Goal: Transaction & Acquisition: Purchase product/service

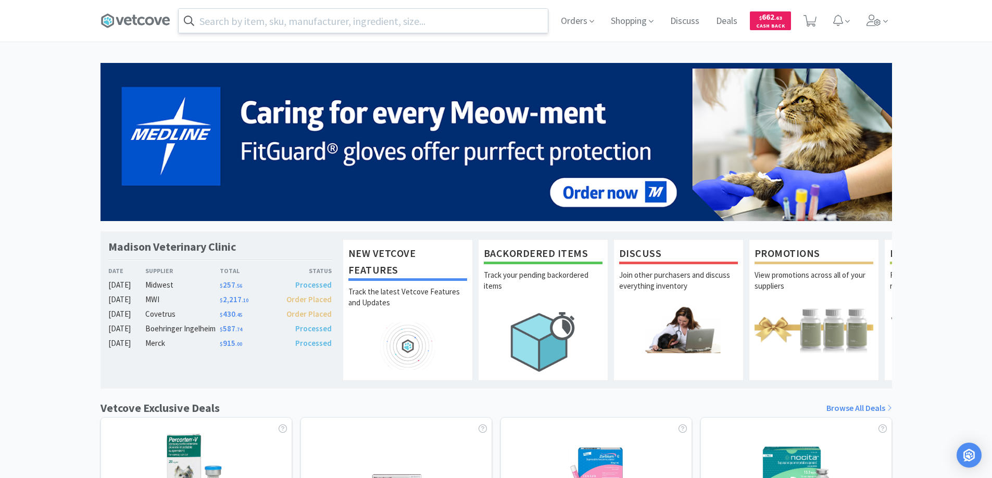
click at [248, 18] on input "text" at bounding box center [363, 21] width 369 height 24
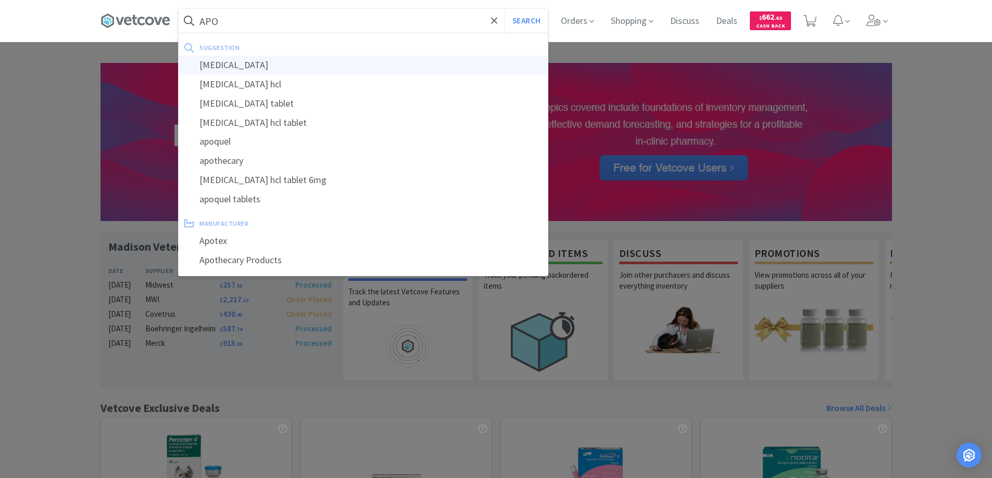
click at [245, 62] on div "apomorphine" at bounding box center [363, 65] width 369 height 19
type input "apomorphine"
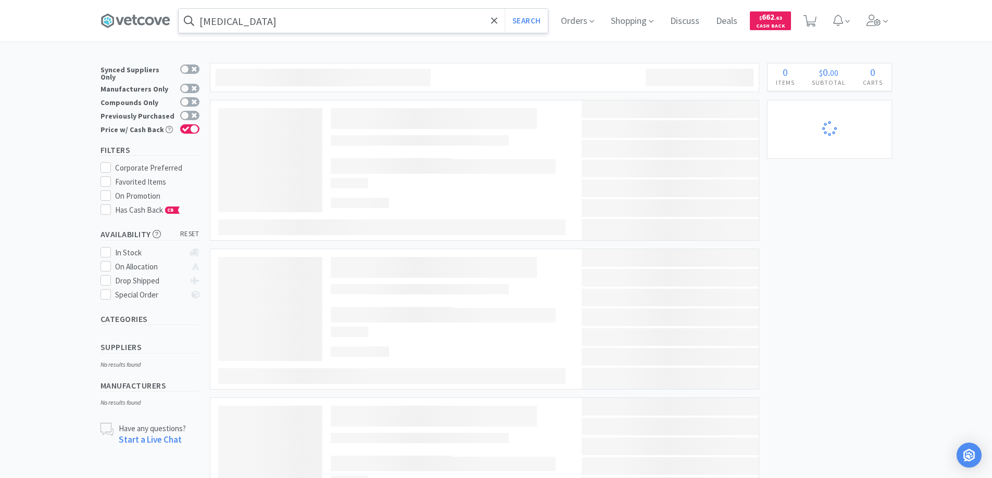
select select "1"
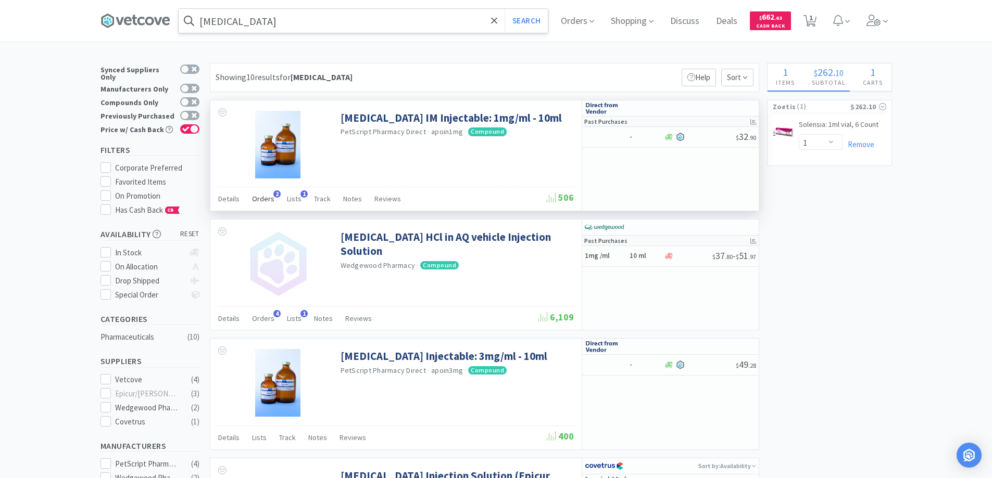
click at [273, 194] on span "2" at bounding box center [276, 193] width 7 height 7
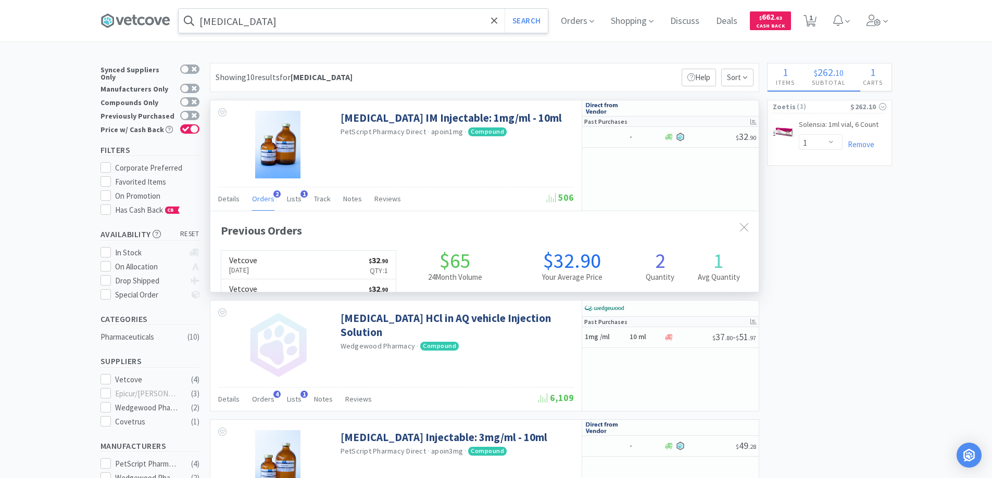
scroll to position [270, 548]
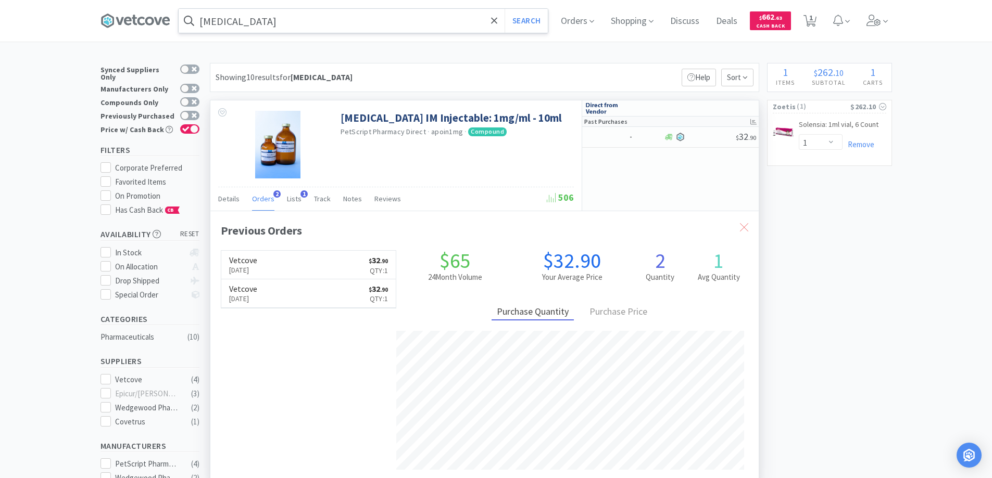
click at [743, 225] on icon at bounding box center [744, 227] width 8 height 8
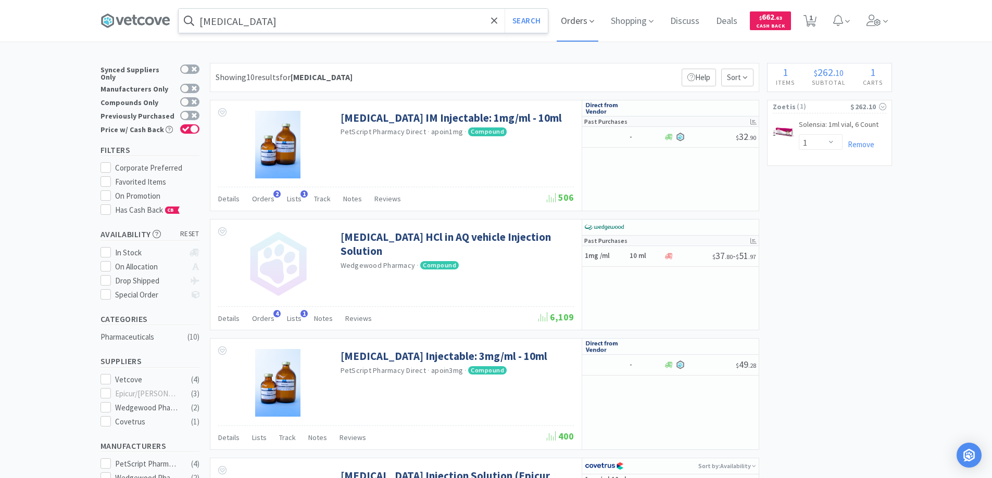
click at [577, 21] on span "Orders" at bounding box center [577, 21] width 42 height 42
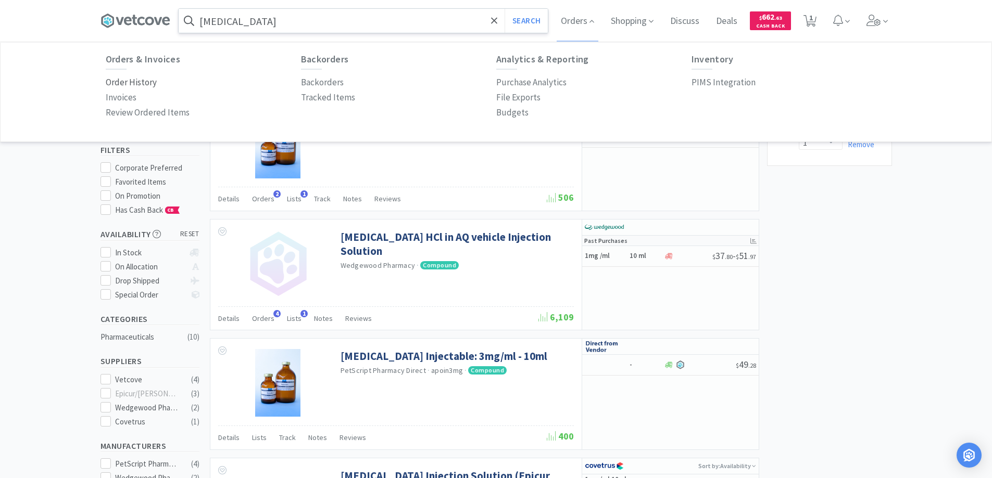
click at [145, 80] on p "Order History" at bounding box center [131, 82] width 51 height 14
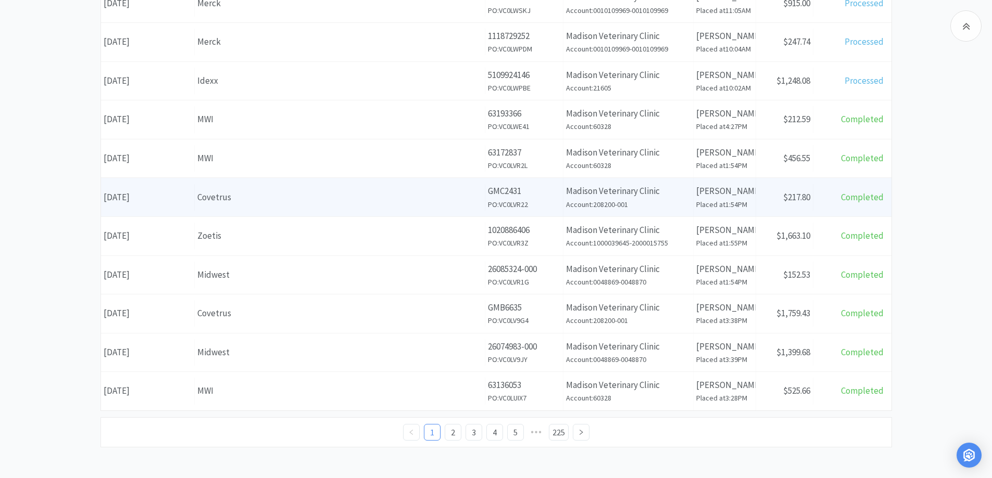
scroll to position [366, 0]
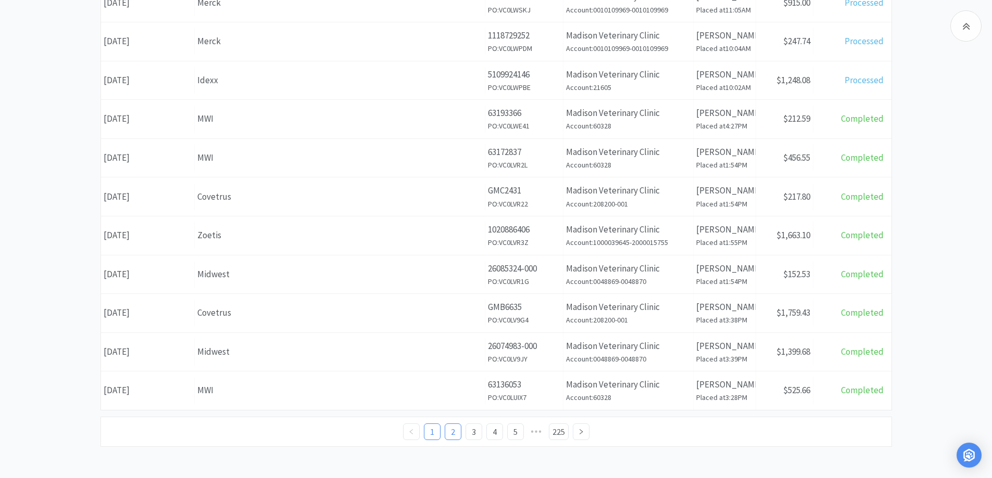
click at [450, 432] on link "2" at bounding box center [453, 432] width 16 height 16
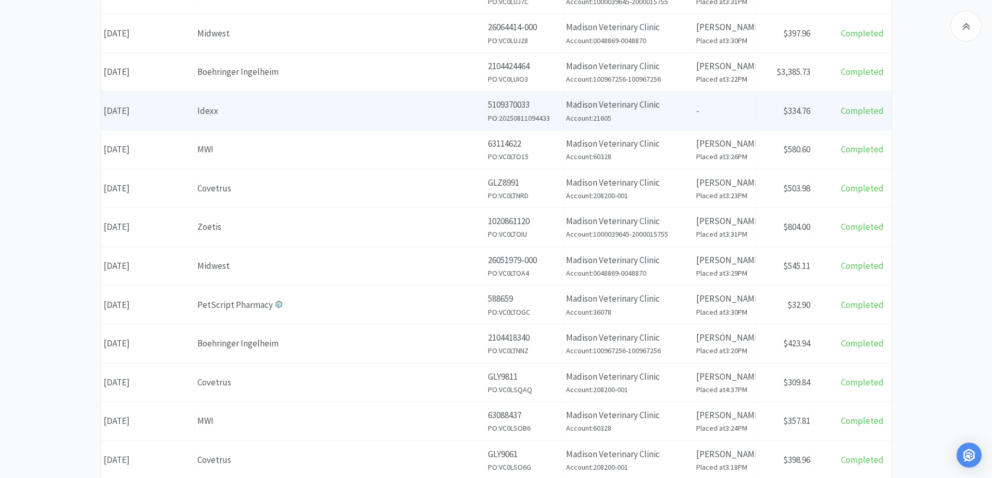
scroll to position [260, 0]
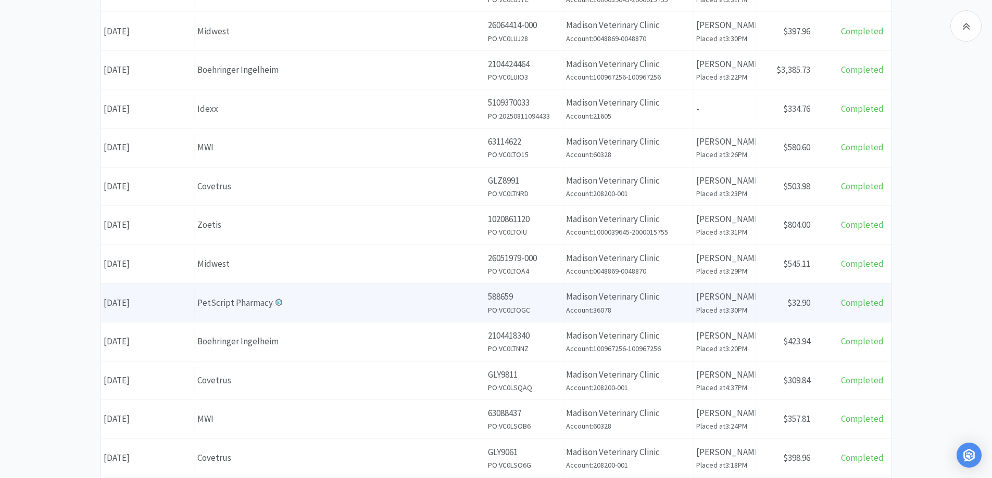
click at [314, 302] on div "PetScript Pharmacy" at bounding box center [339, 303] width 285 height 14
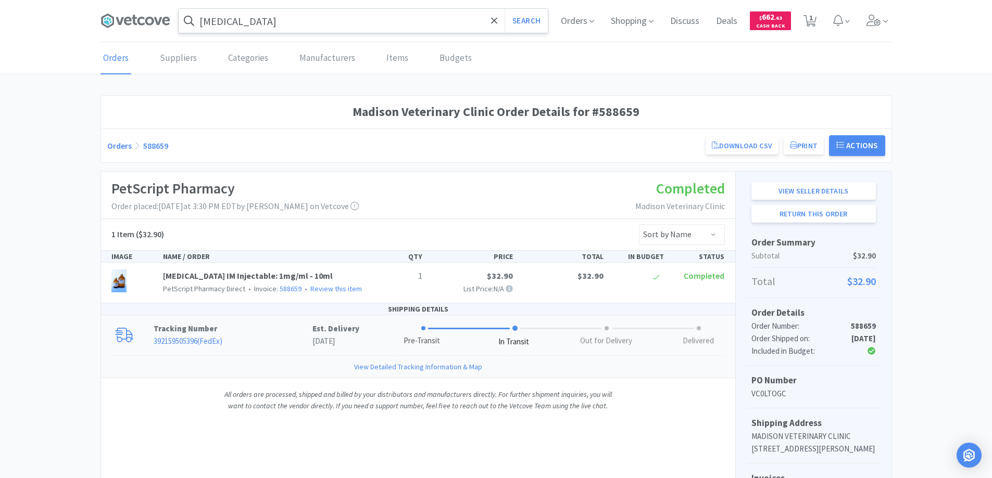
click at [181, 339] on link "392159505396 ( FedEx )" at bounding box center [188, 341] width 69 height 10
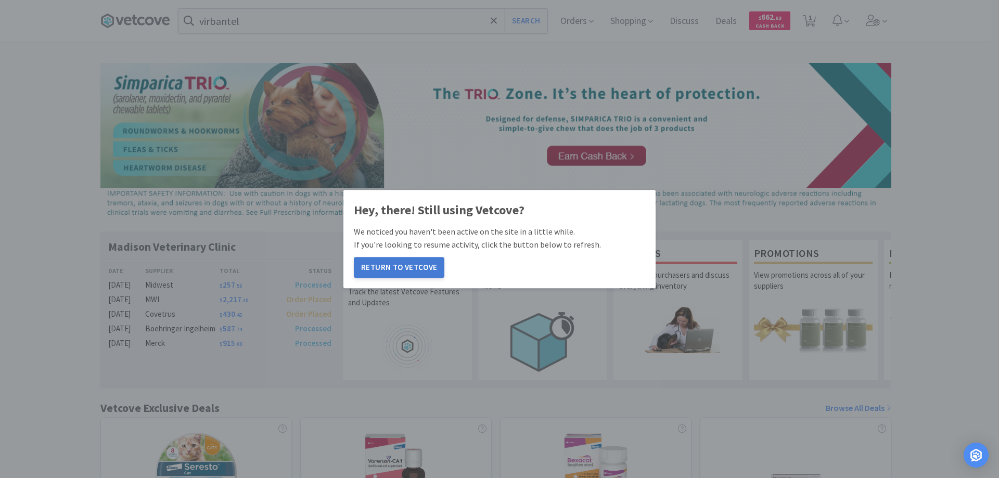
click at [407, 264] on button "Return to Vetcove" at bounding box center [399, 267] width 91 height 21
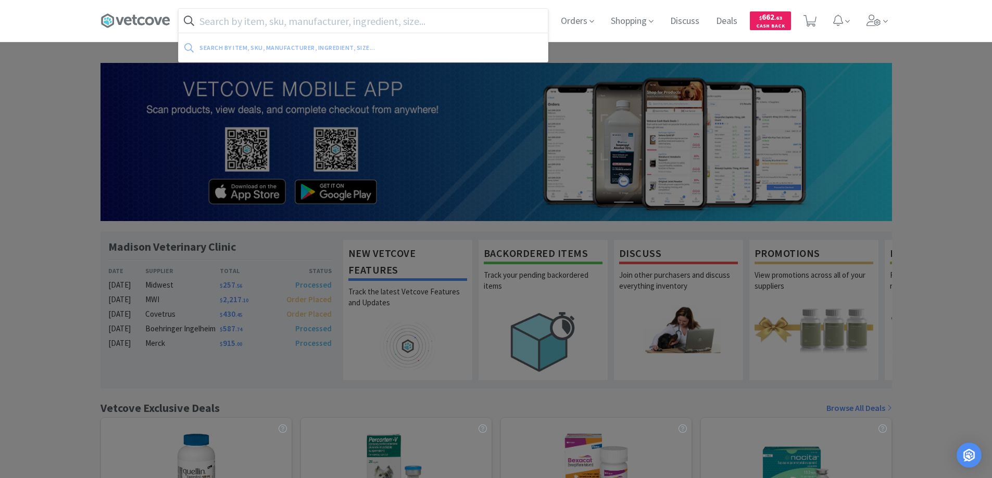
drag, startPoint x: 232, startPoint y: 12, endPoint x: 256, endPoint y: 20, distance: 25.2
click at [252, 19] on input "text" at bounding box center [363, 21] width 369 height 24
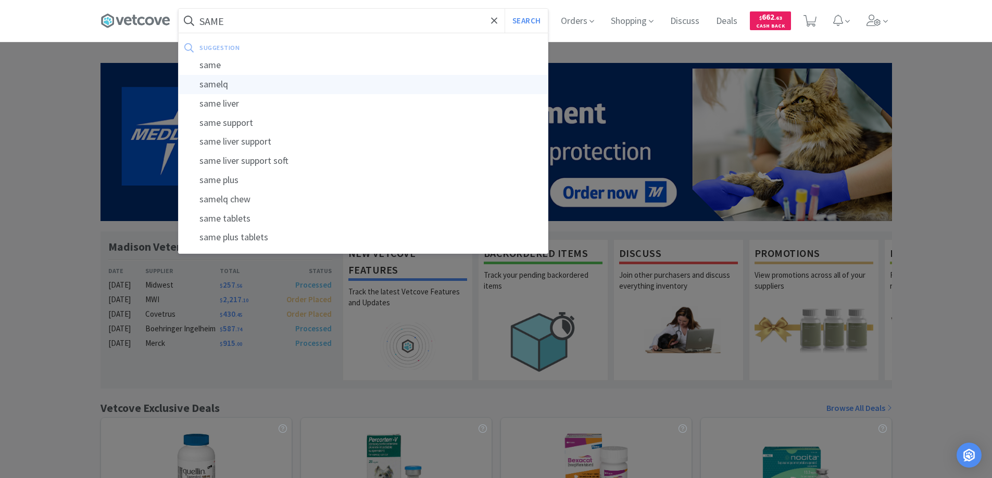
click at [214, 86] on div "samelq" at bounding box center [363, 84] width 369 height 19
type input "samelq"
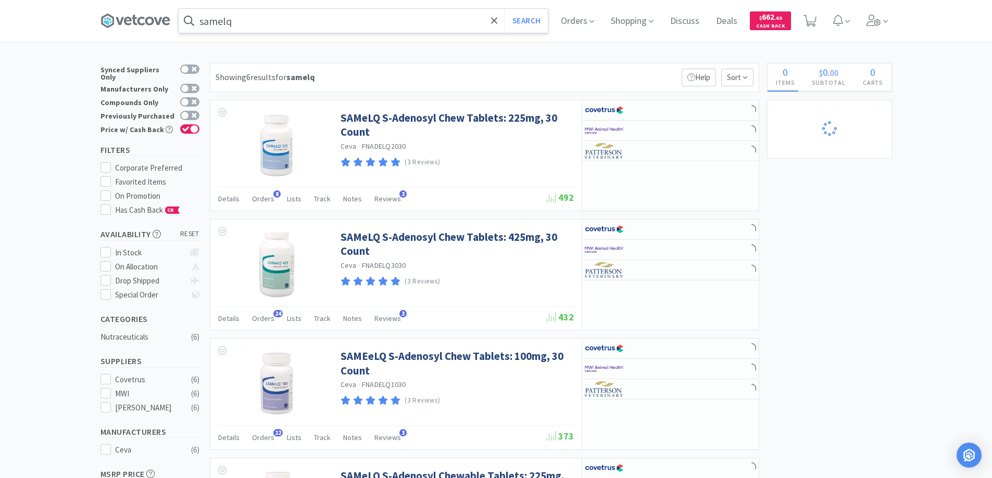
select select "1"
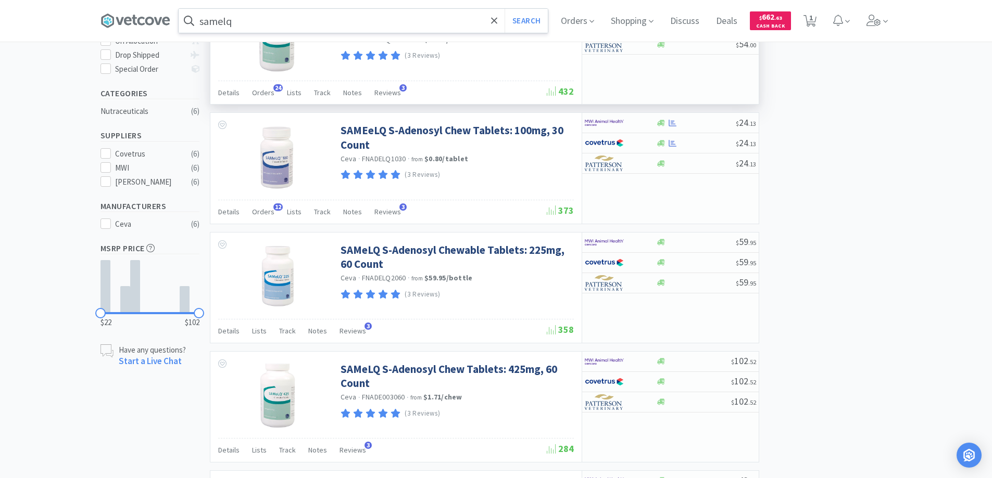
scroll to position [364, 0]
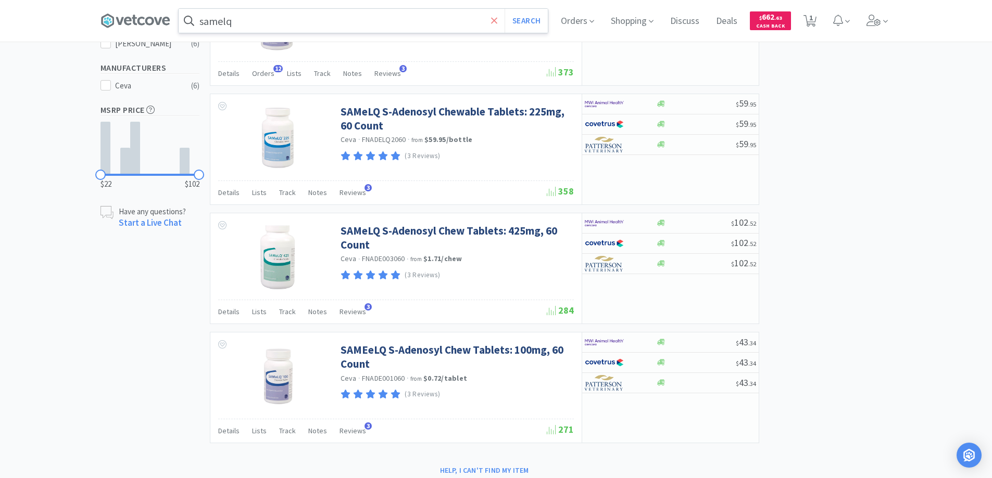
click at [494, 20] on icon at bounding box center [494, 21] width 7 height 10
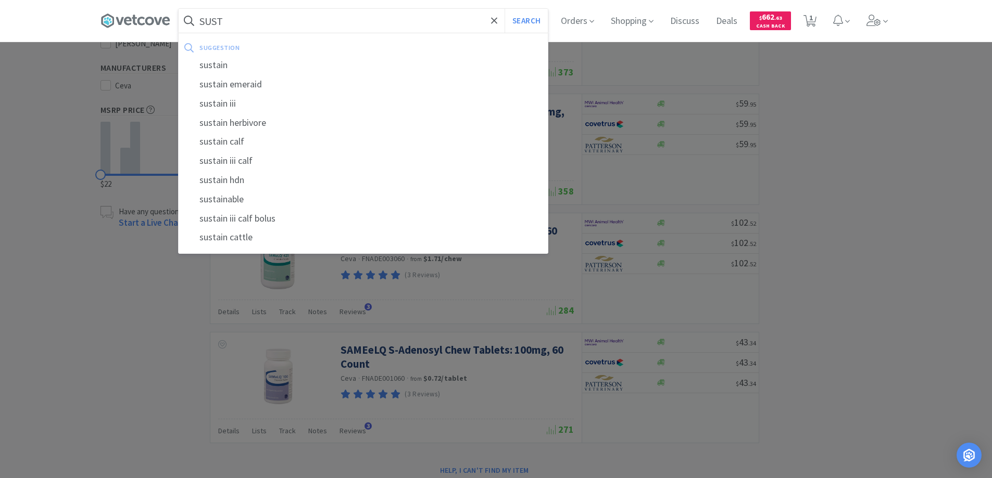
click at [213, 65] on div "sustain" at bounding box center [363, 65] width 369 height 19
type input "sustain"
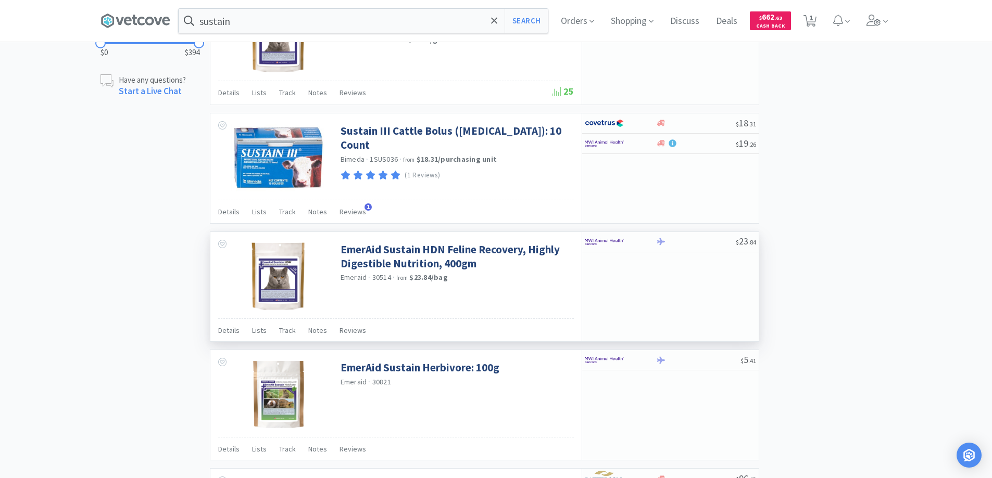
scroll to position [833, 0]
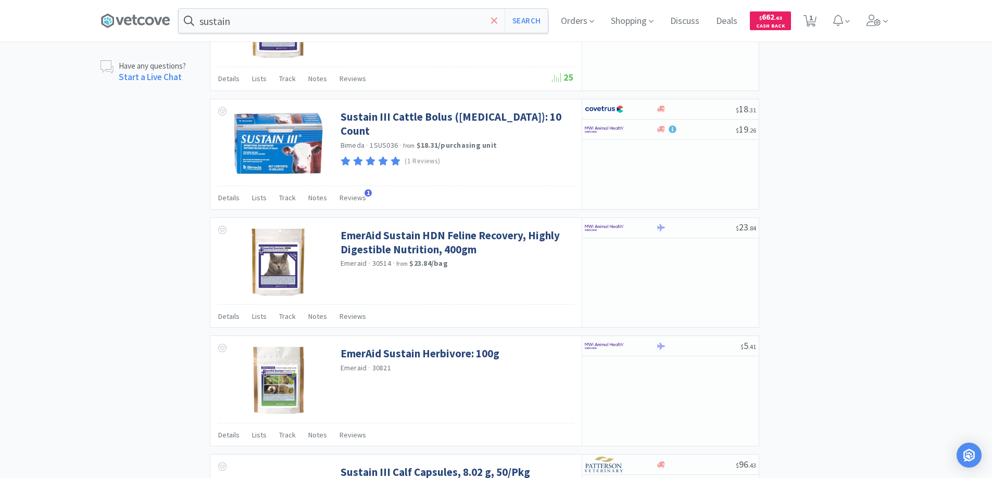
click at [497, 20] on icon at bounding box center [494, 20] width 6 height 6
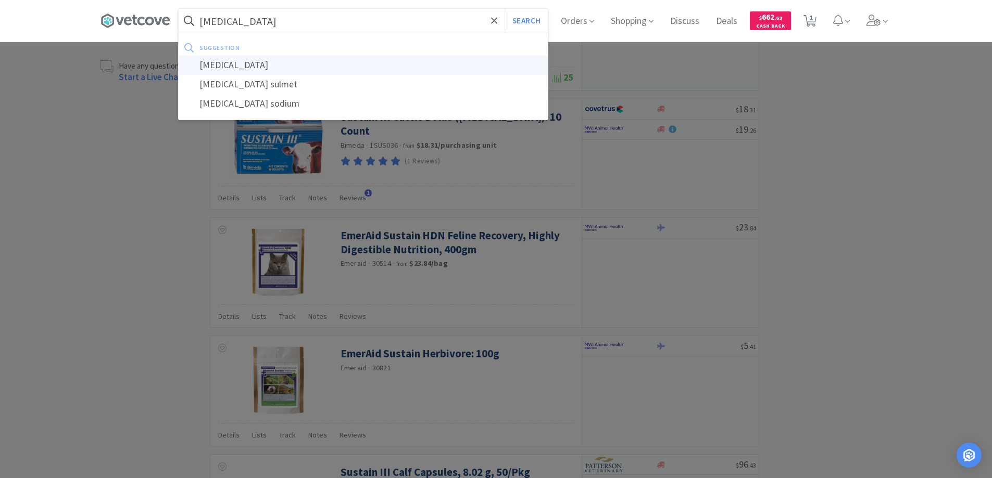
click at [230, 63] on div "sulfamethazine" at bounding box center [363, 65] width 369 height 19
type input "sulfamethazine"
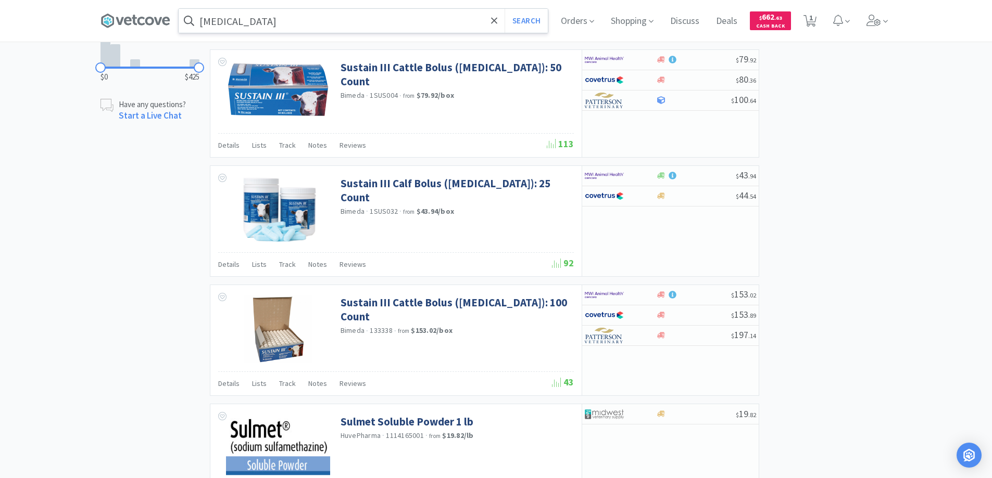
scroll to position [532, 0]
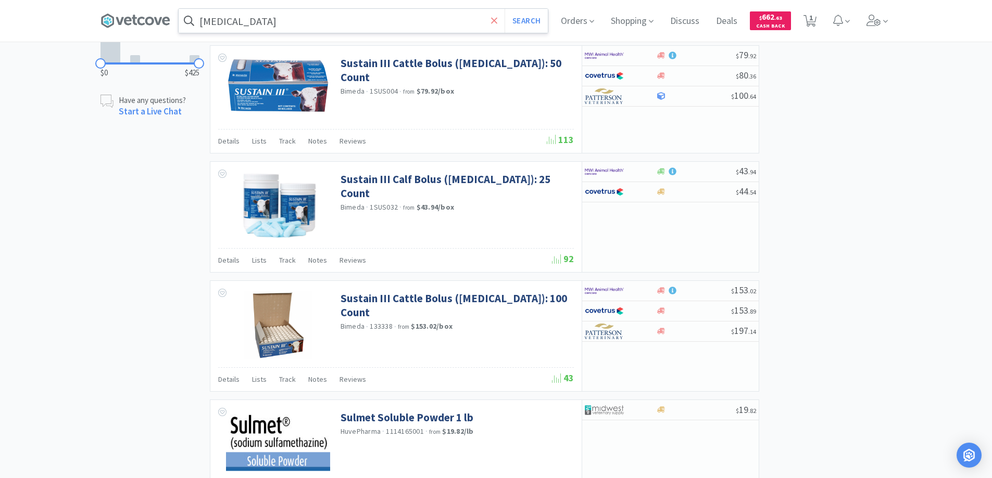
click at [495, 19] on icon at bounding box center [494, 20] width 6 height 6
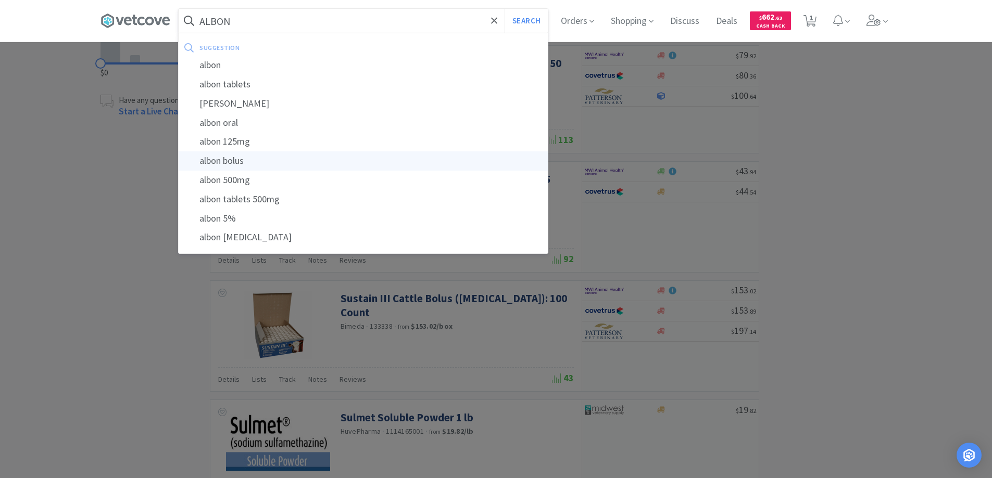
click at [238, 161] on div "albon bolus" at bounding box center [363, 160] width 369 height 19
type input "albon bolus"
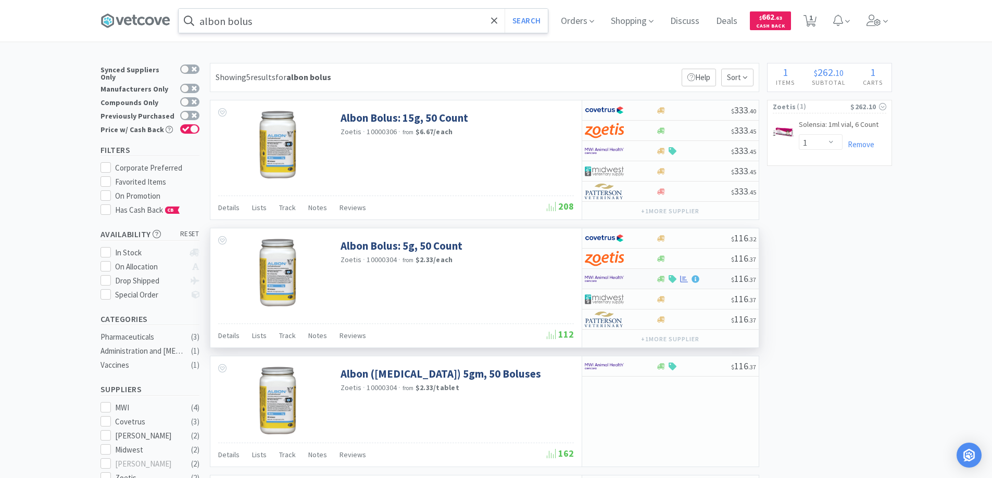
click at [631, 275] on div at bounding box center [613, 279] width 57 height 18
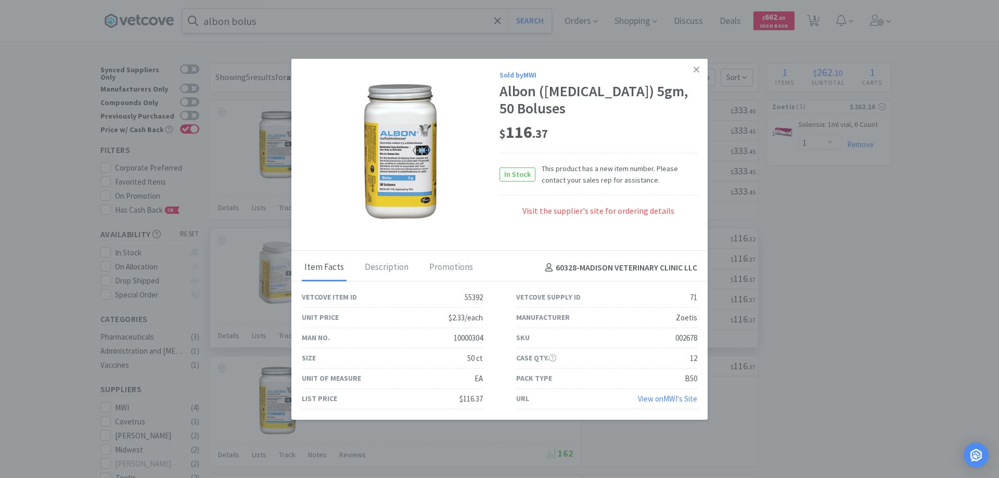
click at [654, 399] on link "View on MWI 's Site" at bounding box center [667, 399] width 59 height 10
click at [694, 69] on icon at bounding box center [697, 69] width 6 height 9
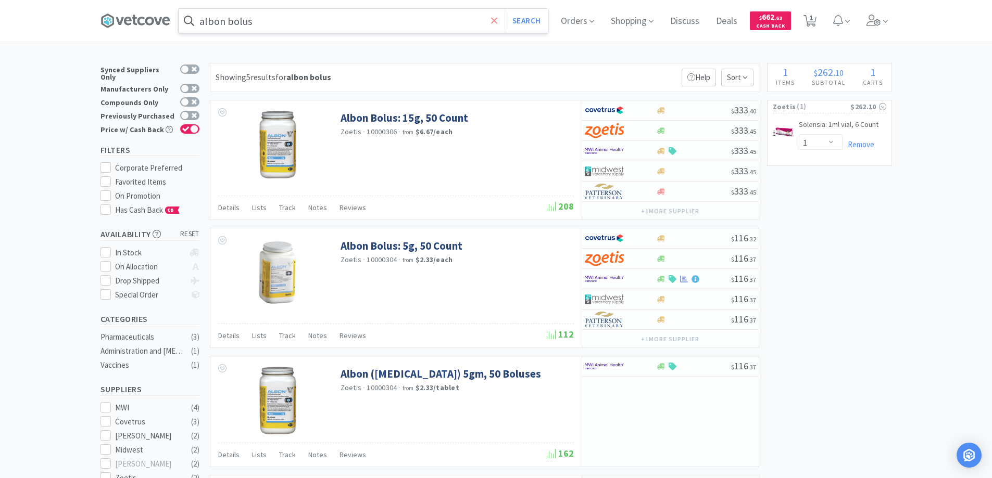
click at [497, 20] on icon at bounding box center [494, 20] width 6 height 6
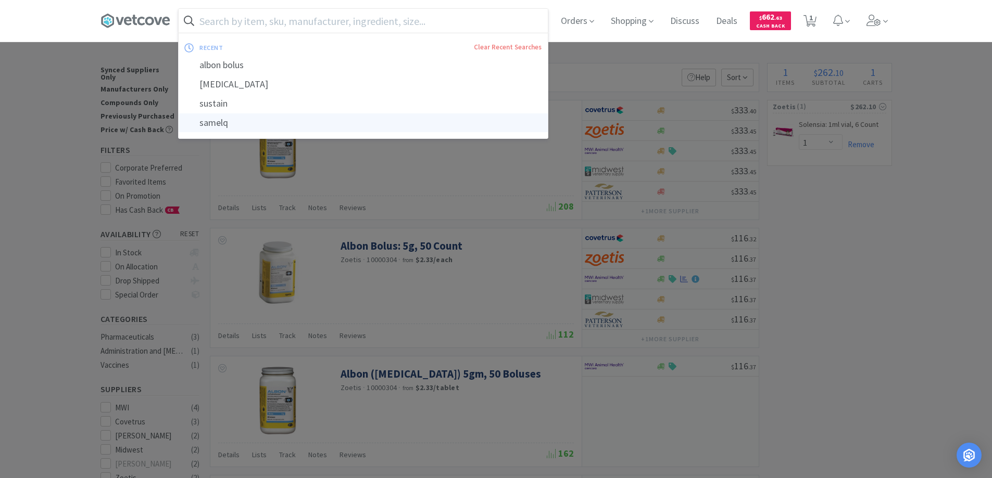
click at [219, 123] on div "samelq" at bounding box center [363, 122] width 369 height 19
type input "samelq"
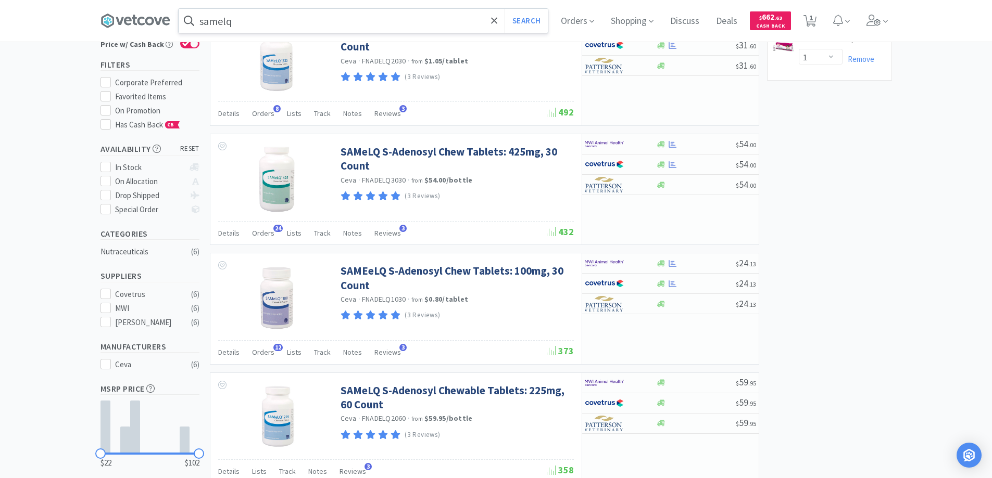
scroll to position [84, 0]
click at [494, 19] on icon at bounding box center [494, 21] width 7 height 10
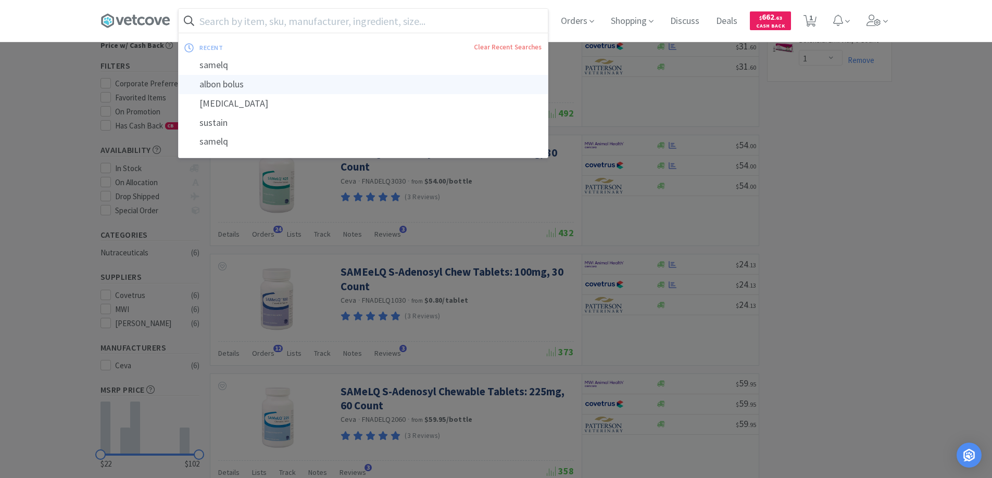
click at [249, 82] on div "albon bolus" at bounding box center [363, 84] width 369 height 19
type input "albon bolus"
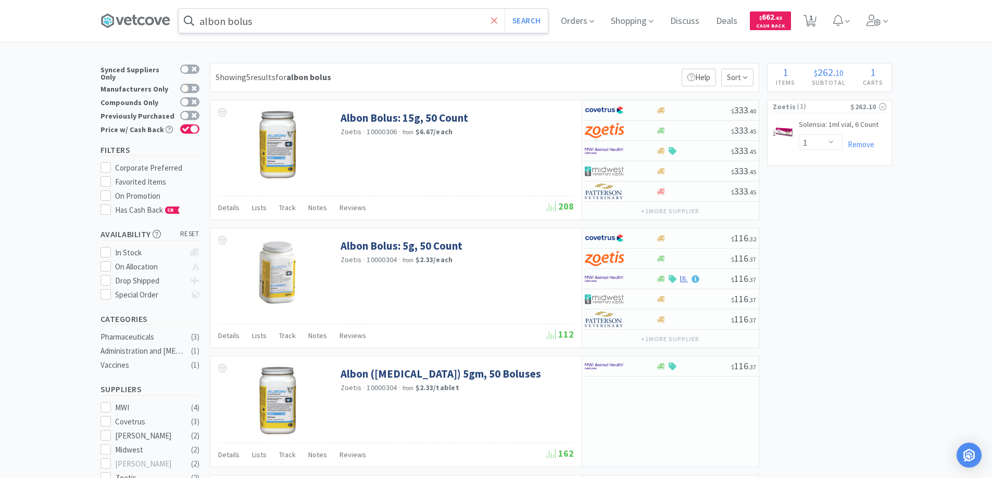
click at [494, 21] on icon at bounding box center [494, 21] width 7 height 10
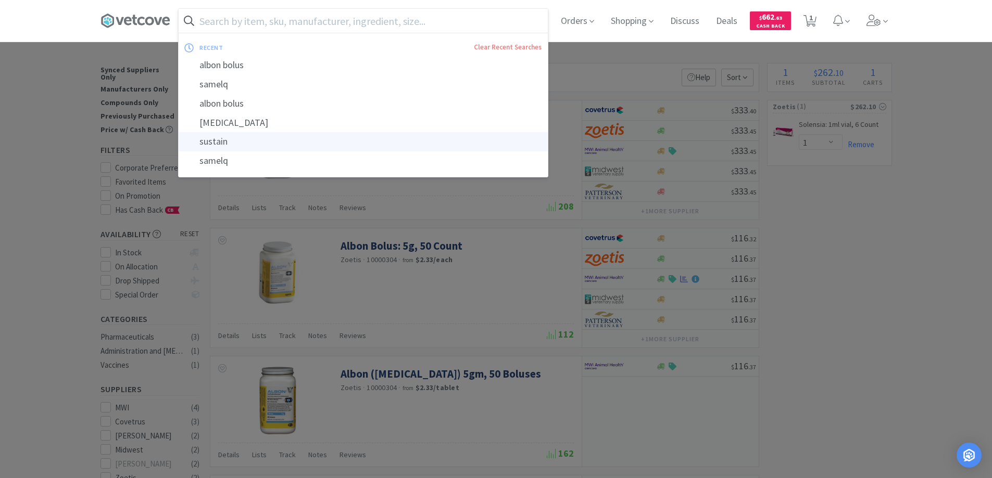
click at [251, 141] on div "sustain" at bounding box center [363, 141] width 369 height 19
type input "sustain"
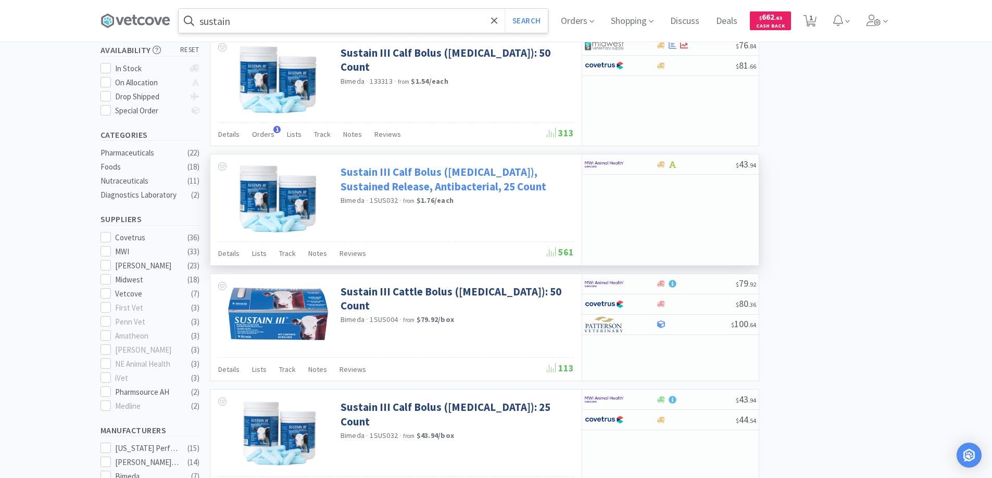
scroll to position [260, 0]
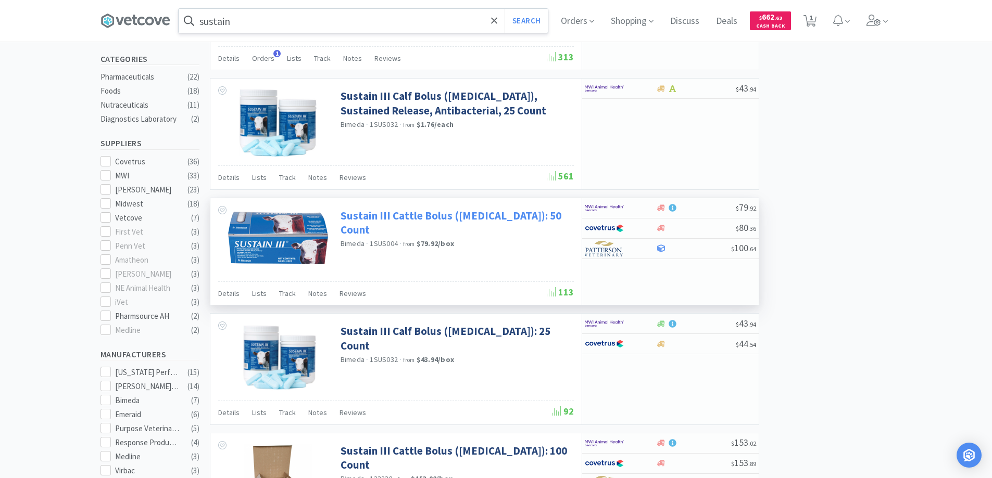
click at [370, 213] on link "Sustain III Cattle Bolus (Sulfamethazine): 50 Count" at bounding box center [455, 223] width 231 height 29
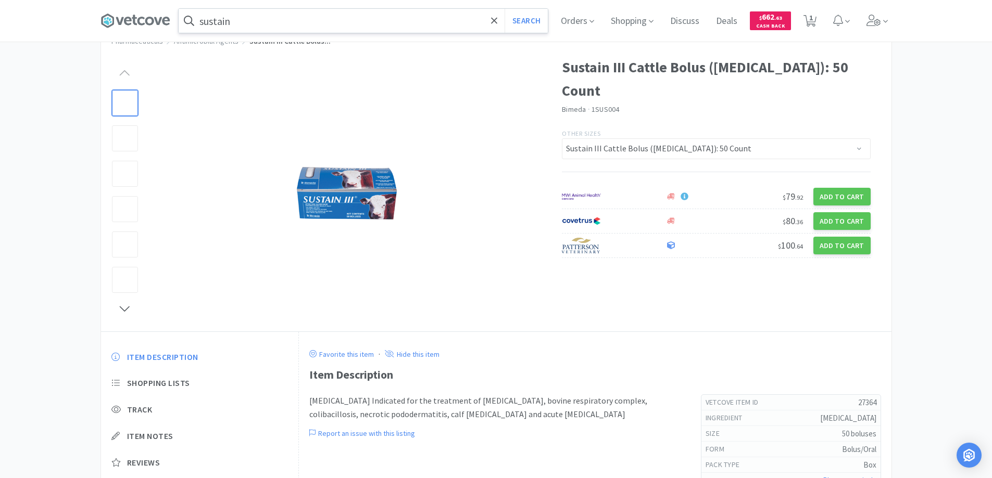
scroll to position [148, 0]
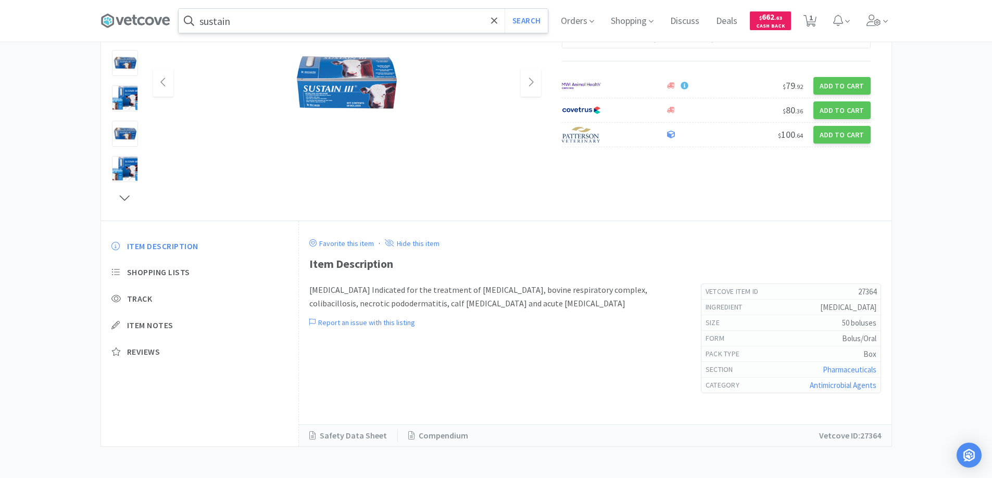
click at [342, 97] on img at bounding box center [347, 82] width 104 height 59
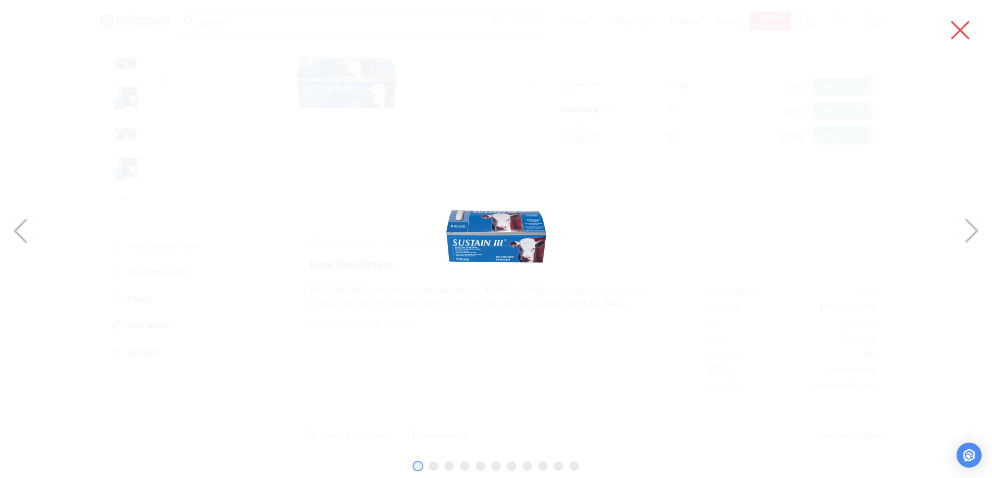
click at [959, 25] on icon at bounding box center [960, 30] width 22 height 29
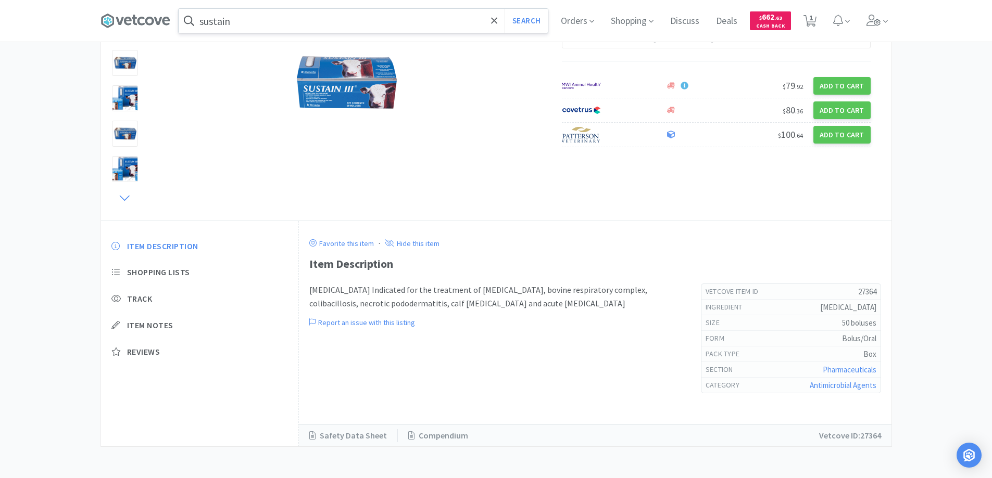
click at [122, 194] on icon at bounding box center [124, 197] width 13 height 15
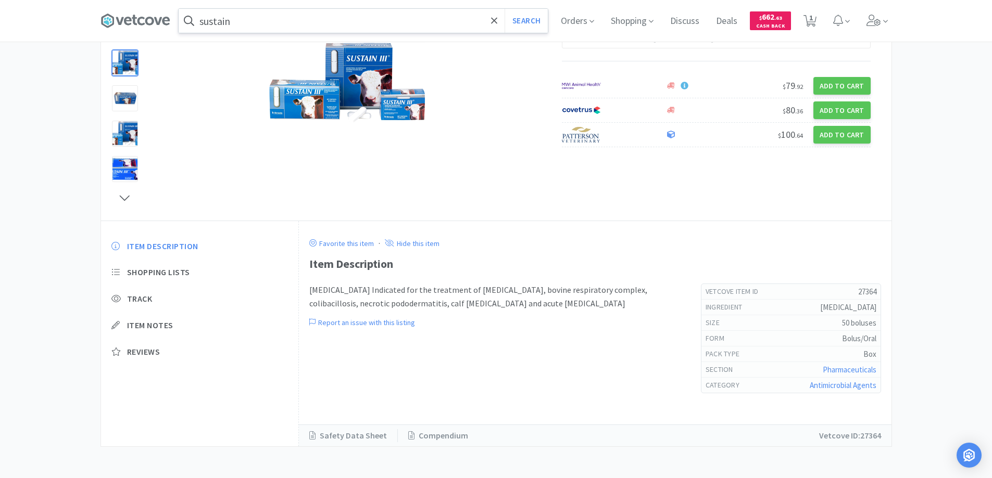
select select "1"
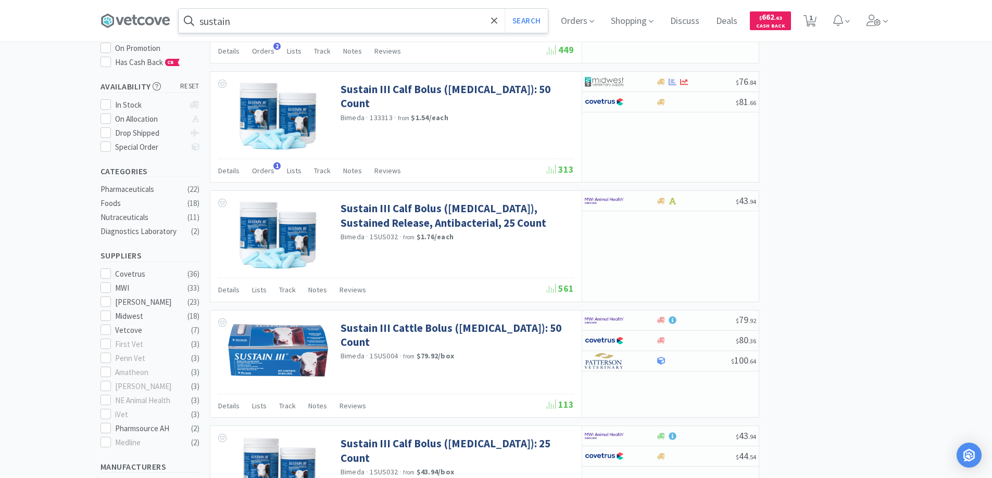
scroll to position [260, 0]
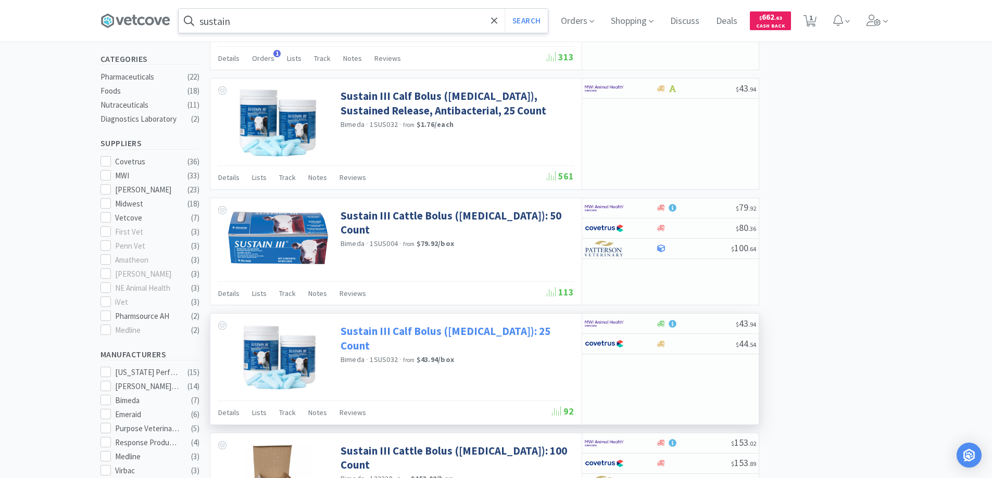
click at [397, 331] on link "Sustain III Calf Bolus (Sulfamethazine): 25 Count" at bounding box center [455, 338] width 231 height 29
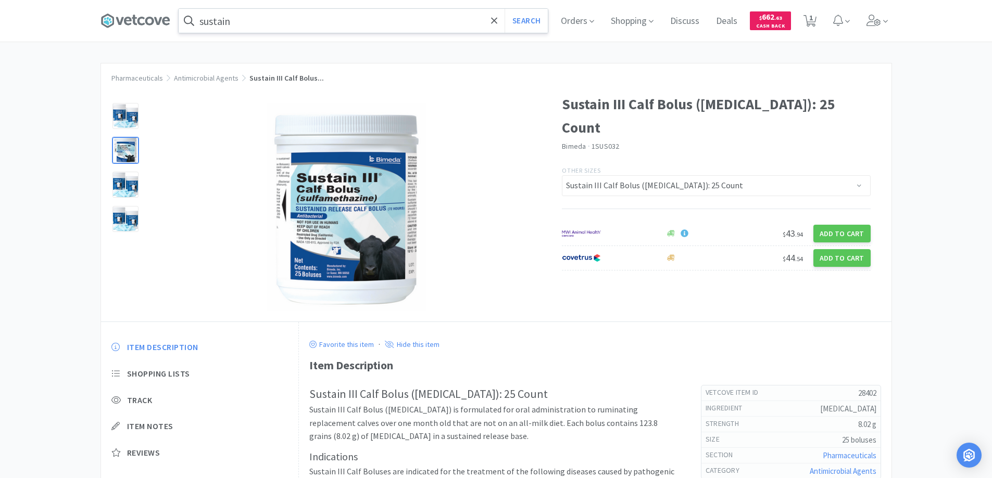
click at [122, 151] on div at bounding box center [125, 150] width 26 height 26
